Goal: Use online tool/utility: Use online tool/utility

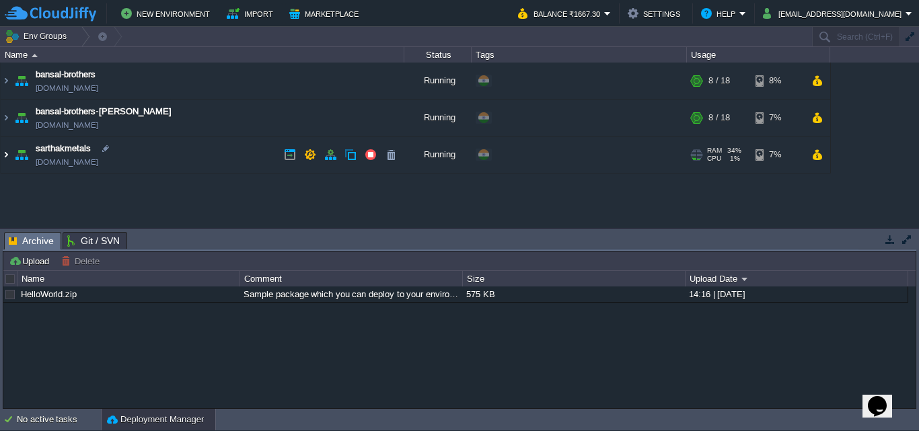
click at [1, 155] on img at bounding box center [6, 155] width 11 height 36
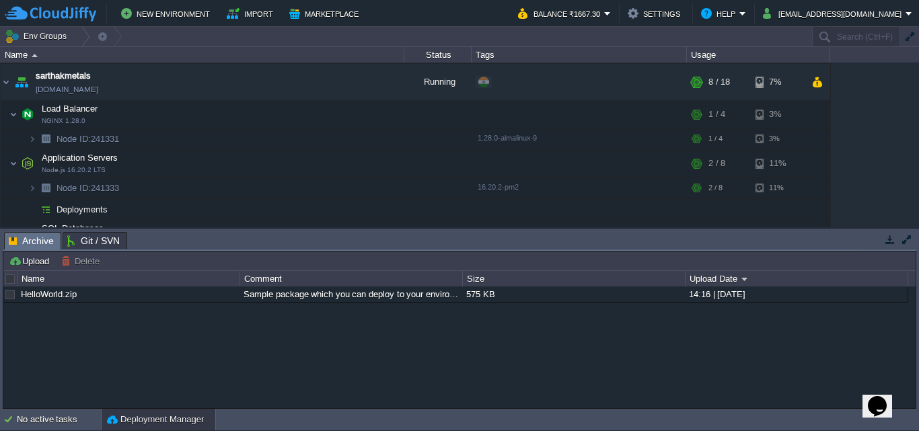
scroll to position [71, 0]
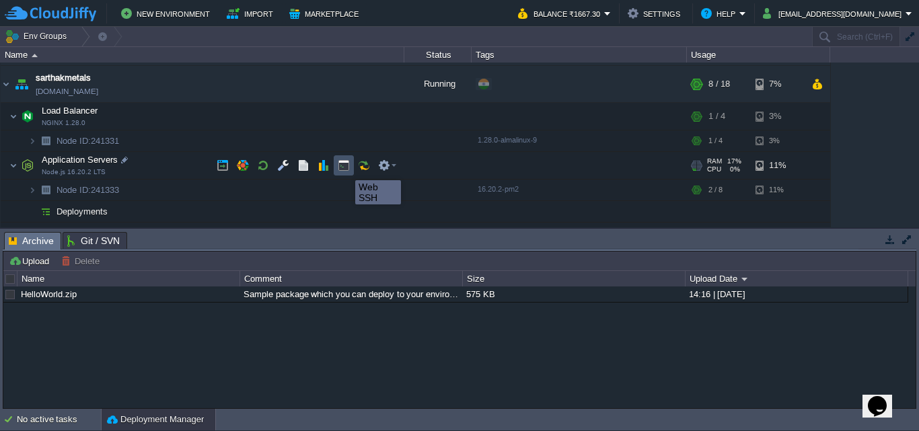
click at [345, 168] on button "button" at bounding box center [344, 165] width 12 height 12
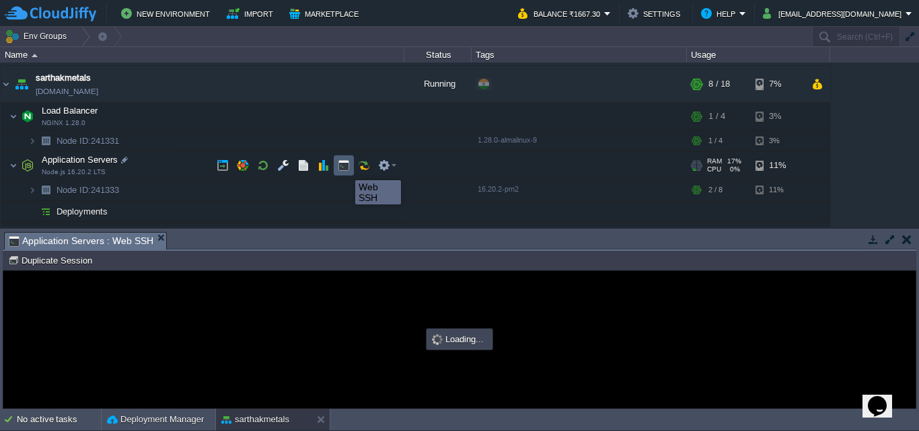
scroll to position [0, 0]
type input "#000000"
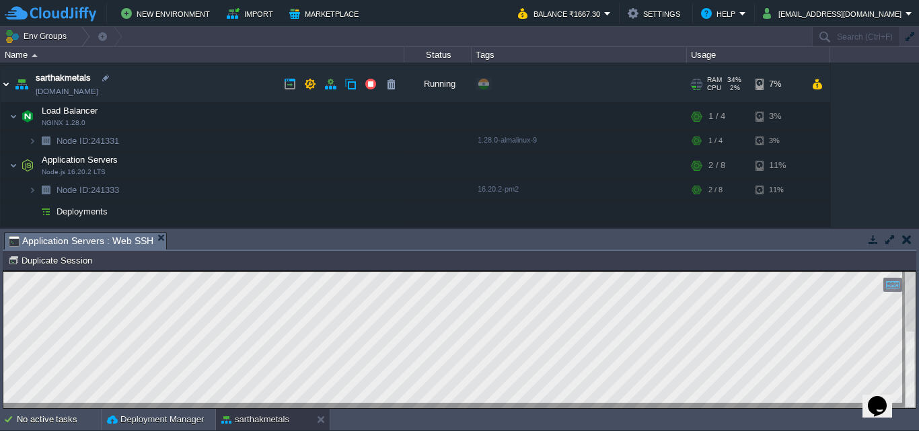
click at [6, 82] on img at bounding box center [6, 84] width 11 height 36
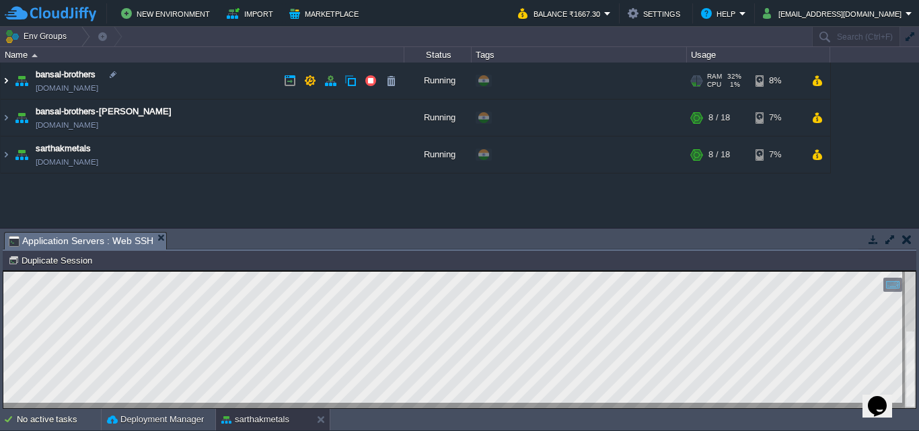
click at [6, 82] on img at bounding box center [6, 81] width 11 height 36
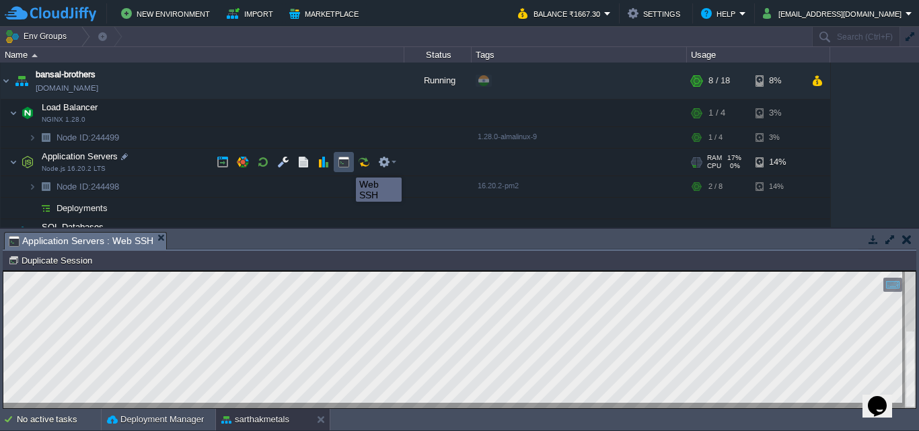
click at [346, 165] on button "button" at bounding box center [344, 162] width 12 height 12
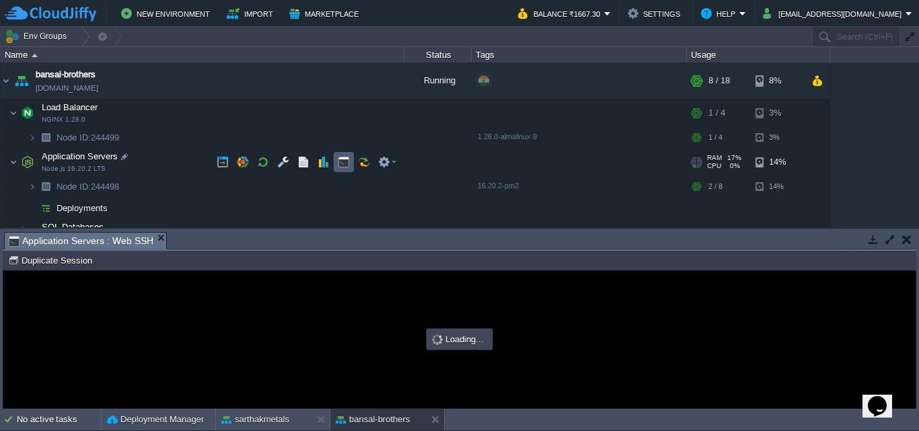
type input "#000000"
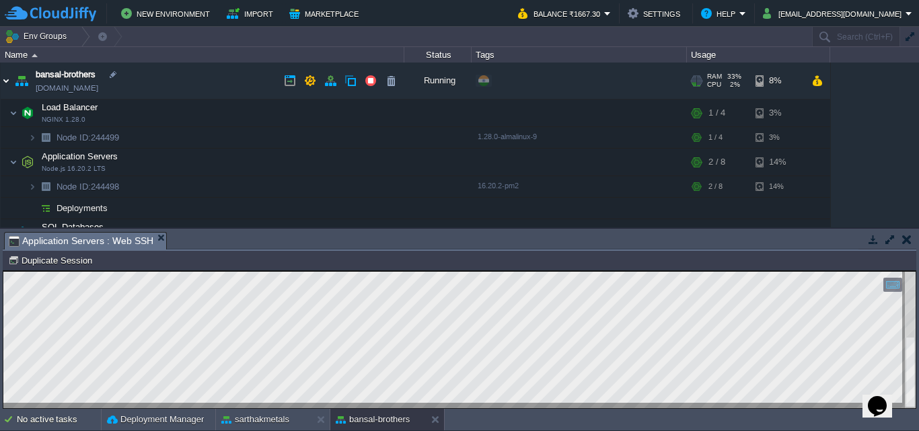
click at [6, 79] on img at bounding box center [6, 81] width 11 height 36
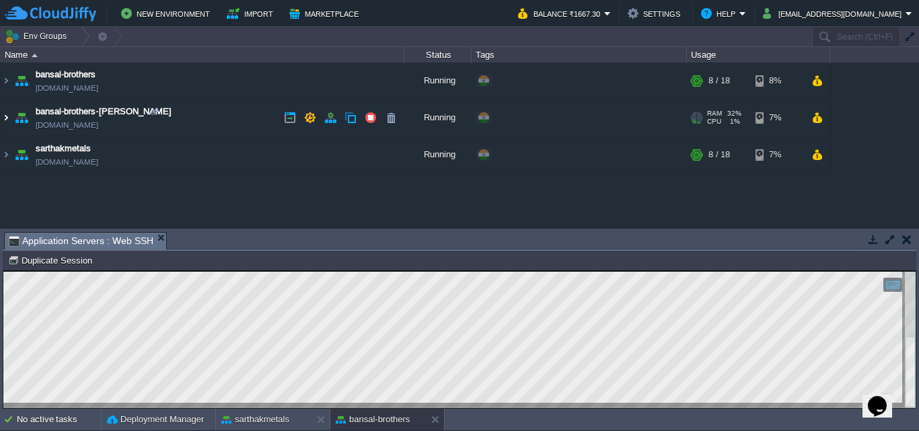
click at [2, 118] on img at bounding box center [6, 118] width 11 height 36
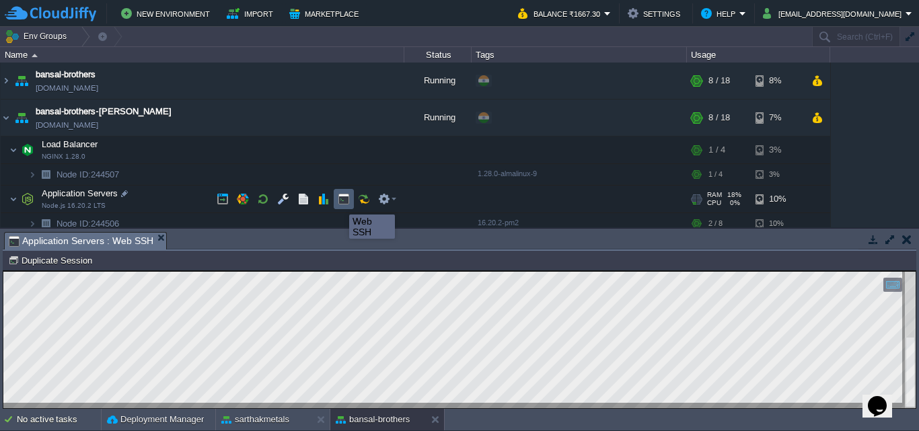
click at [339, 202] on button "button" at bounding box center [344, 199] width 12 height 12
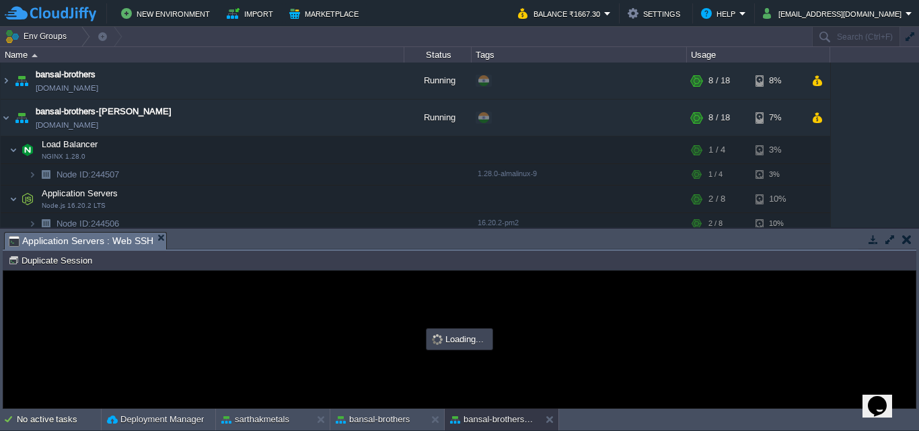
type input "#000000"
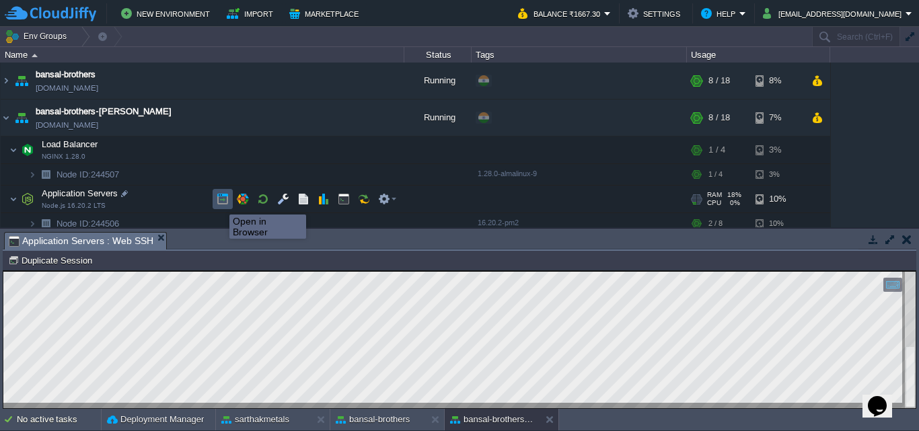
click at [219, 202] on button "button" at bounding box center [223, 199] width 12 height 12
